Goal: Information Seeking & Learning: Find specific fact

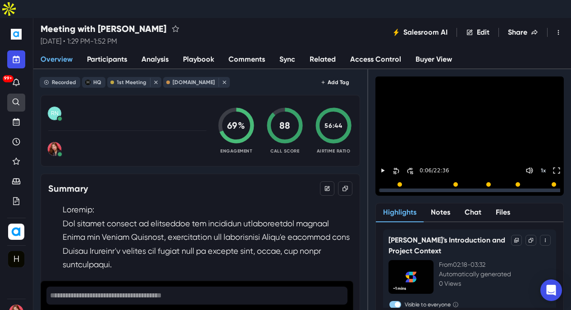
click at [18, 98] on icon "Search" at bounding box center [16, 102] width 9 height 9
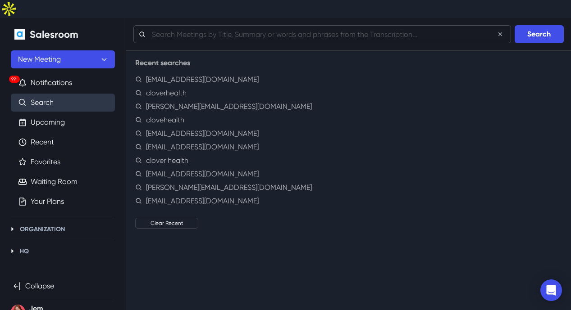
click at [225, 25] on input "text" at bounding box center [321, 34] width 377 height 18
type input "[PERSON_NAME][EMAIL_ADDRESS][DOMAIN_NAME]"
click at [514, 25] on button "Search" at bounding box center [538, 34] width 49 height 18
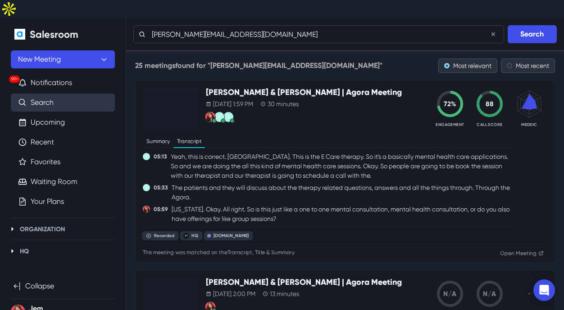
click at [307, 163] on ul "C 05:13 Yeah, this is correct. [GEOGRAPHIC_DATA]. This is the E Care therapy. S…" at bounding box center [327, 188] width 369 height 72
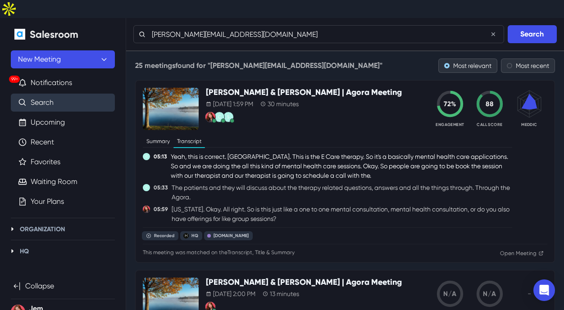
click at [307, 152] on p "Yeah, this is correct. [GEOGRAPHIC_DATA]. This is the E Care therapy. So it's a…" at bounding box center [341, 166] width 341 height 28
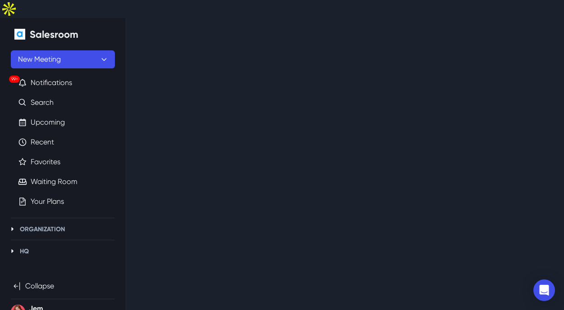
click at [307, 152] on div "Loading..." at bounding box center [345, 142] width 438 height 248
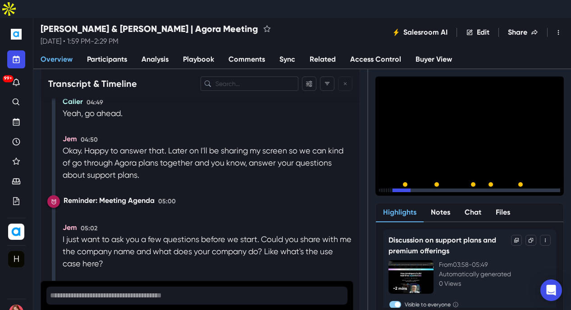
scroll to position [2187, 0]
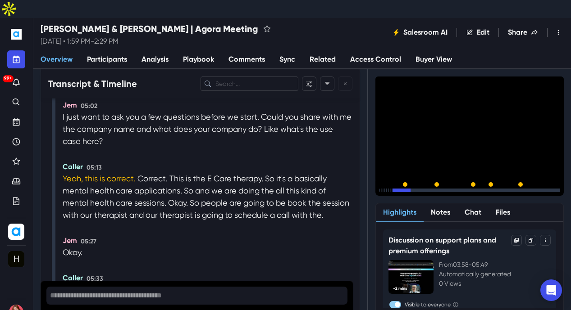
click at [16, 255] on ul "99+ Organization Details H HQ Details Members AI Assistant Keywords New Views W…" at bounding box center [16, 178] width 18 height 208
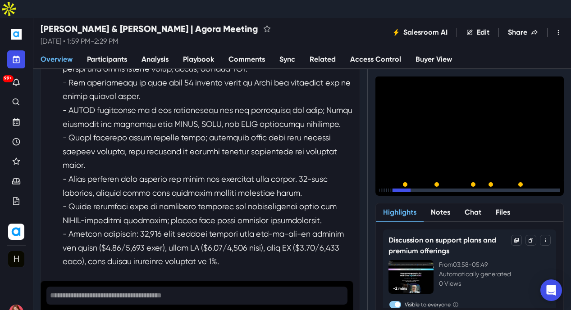
scroll to position [159, 0]
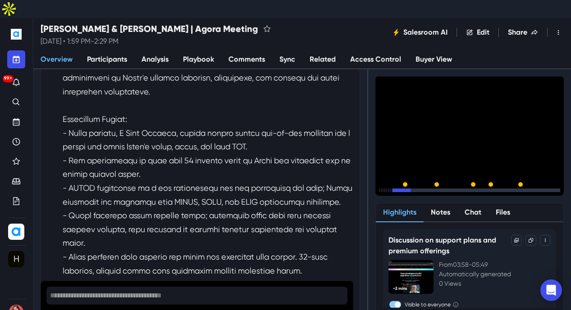
click at [379, 186] on icon "Pause" at bounding box center [382, 190] width 8 height 8
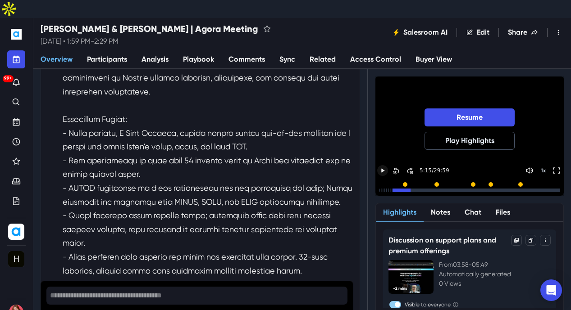
click at [23, 261] on ul "99+ Organization Details H HQ Details Members AI Assistant Keywords New Views W…" at bounding box center [16, 178] width 18 height 208
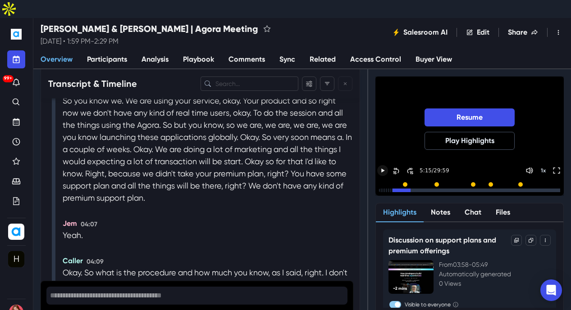
scroll to position [1622, 0]
